Goal: Task Accomplishment & Management: Manage account settings

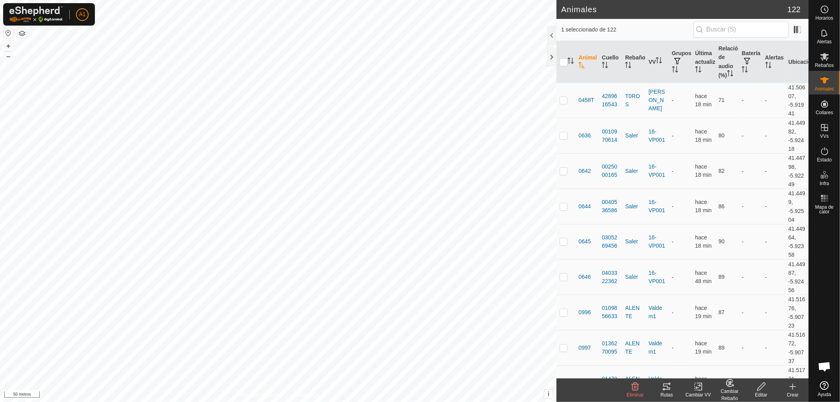
checkbox input "false"
checkbox input "true"
checkbox input "false"
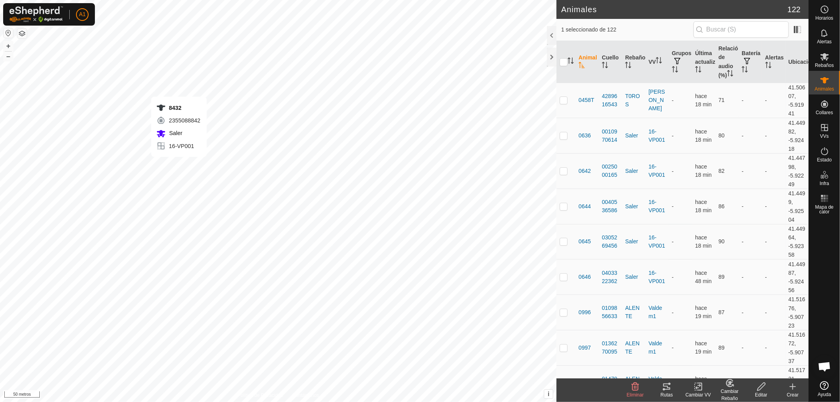
checkbox input "true"
click at [718, 62] on font "Relación de audio (%)" at bounding box center [729, 61] width 23 height 33
checkbox input "false"
checkbox input "true"
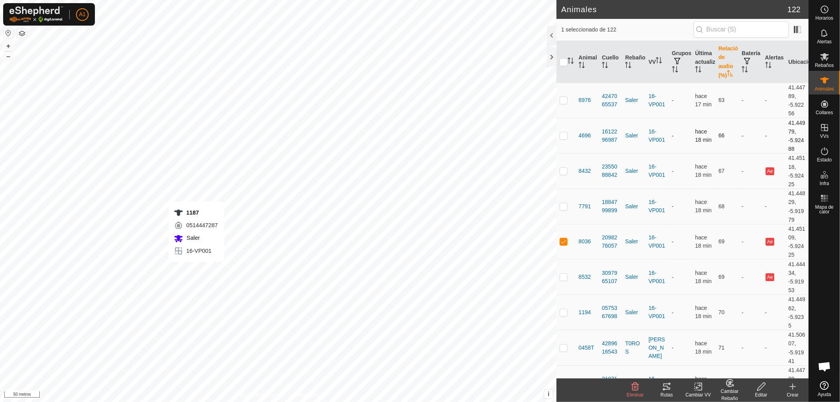
checkbox input "true"
checkbox input "false"
checkbox input "true"
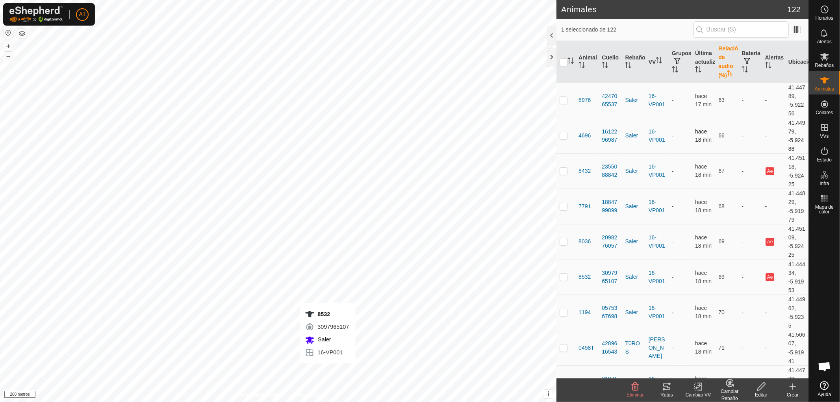
checkbox input "false"
click at [721, 68] on th "Relación de audio (%)" at bounding box center [726, 62] width 23 height 42
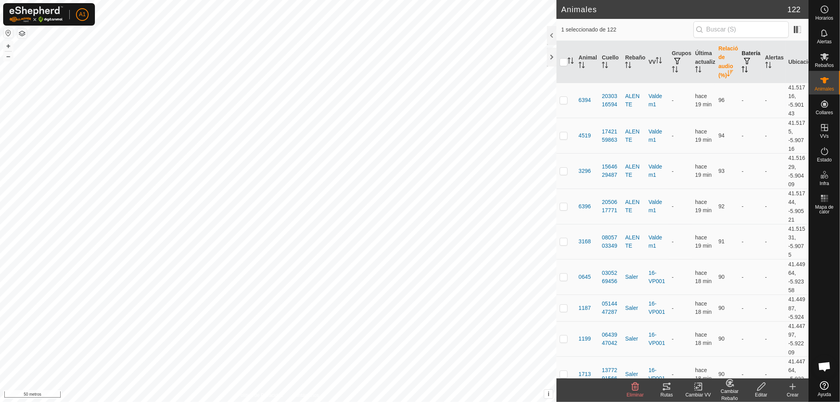
click at [741, 64] on button "button" at bounding box center [746, 61] width 11 height 8
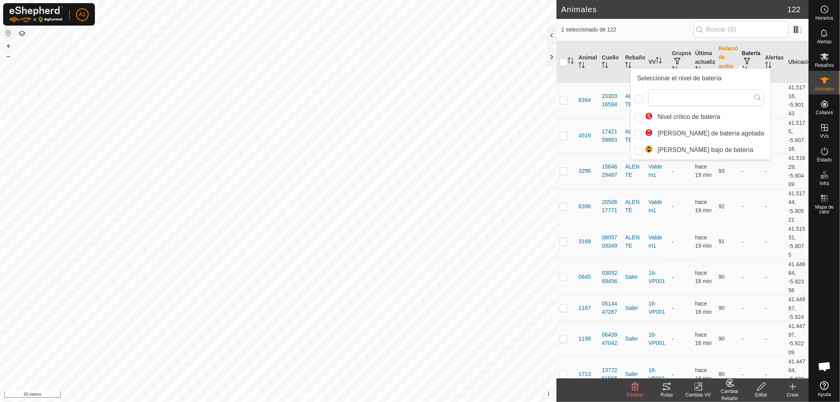
click at [747, 57] on button "button" at bounding box center [746, 61] width 11 height 8
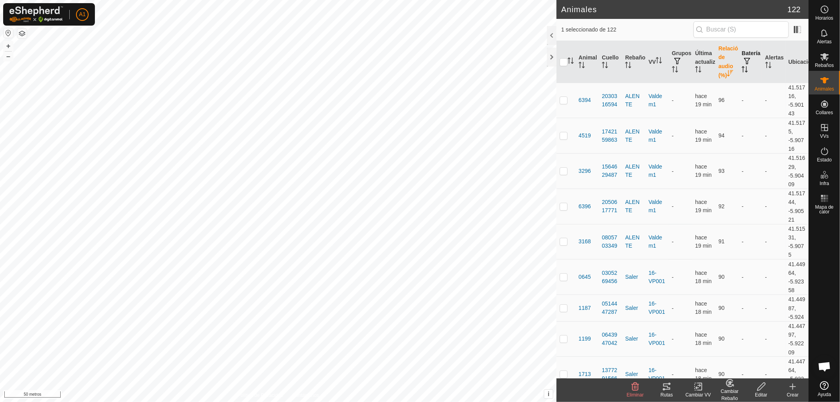
click at [746, 70] on icon "Activar para ordenar" at bounding box center [746, 69] width 1 height 6
click at [742, 70] on icon "Activar para ordenar" at bounding box center [745, 69] width 6 height 6
click at [731, 72] on icon "Activar para ordenar" at bounding box center [731, 73] width 1 height 6
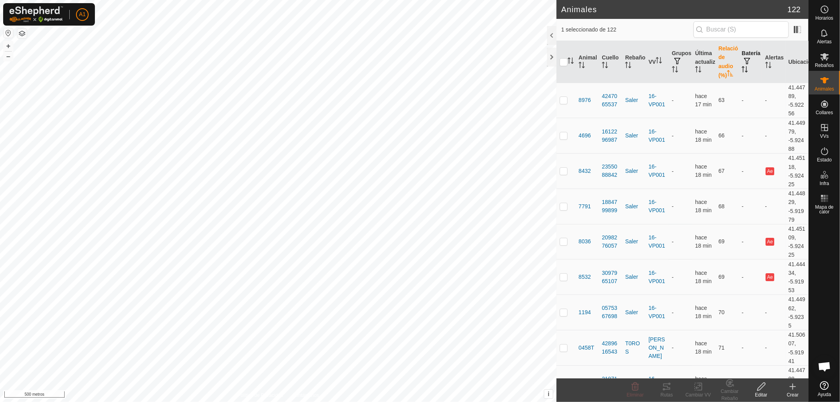
checkbox input "false"
click at [82, 13] on font "A1" at bounding box center [82, 14] width 7 height 6
click at [107, 61] on link "Sesión cerrada" at bounding box center [119, 62] width 78 height 13
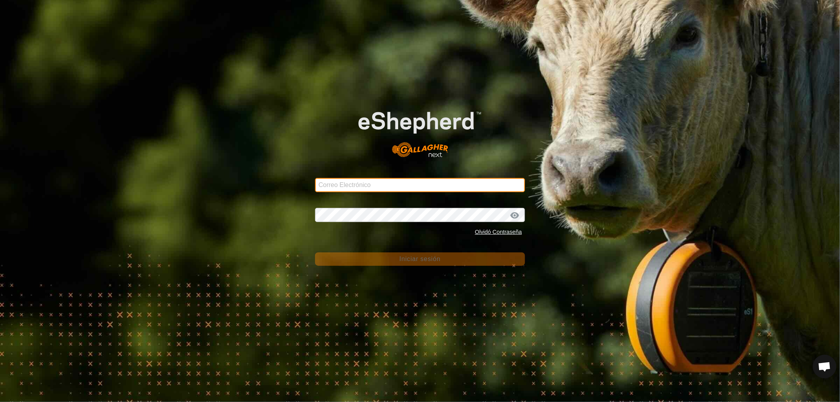
type input "[EMAIL_ADDRESS][DOMAIN_NAME]"
